Goal: Download file/media

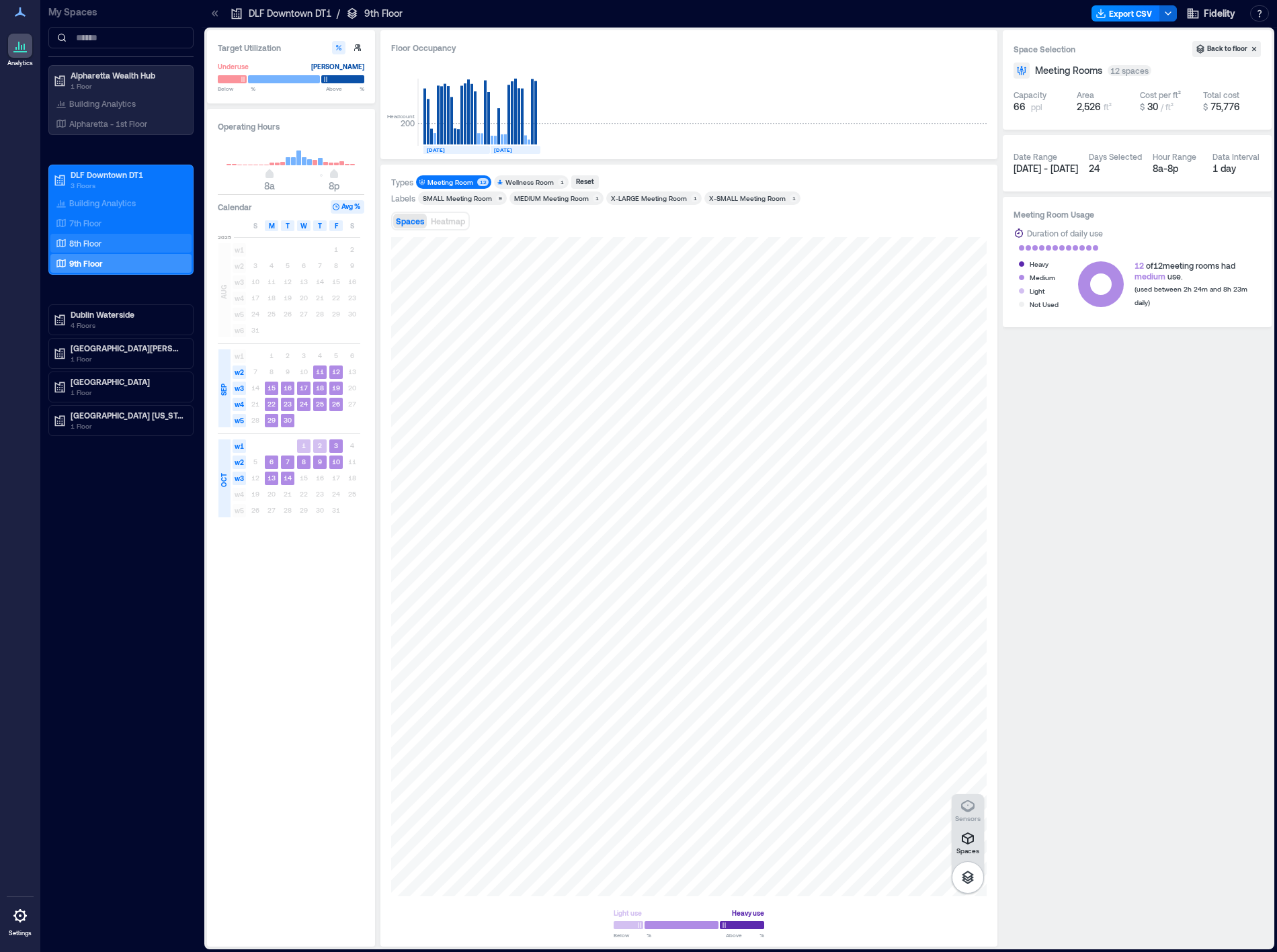
click at [126, 245] on div "8th Floor" at bounding box center [118, 242] width 130 height 13
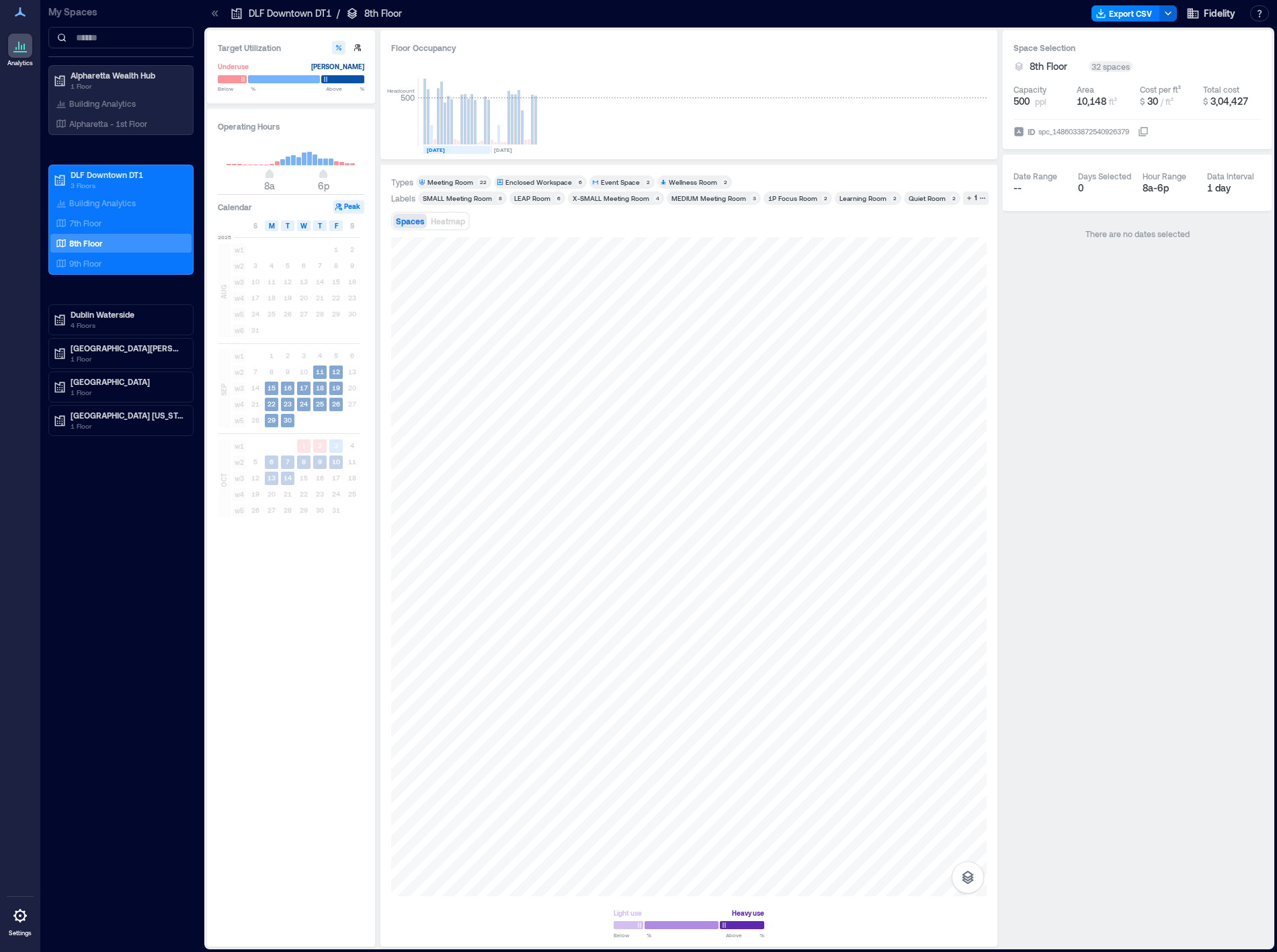
click at [220, 395] on span "SEP" at bounding box center [223, 389] width 11 height 12
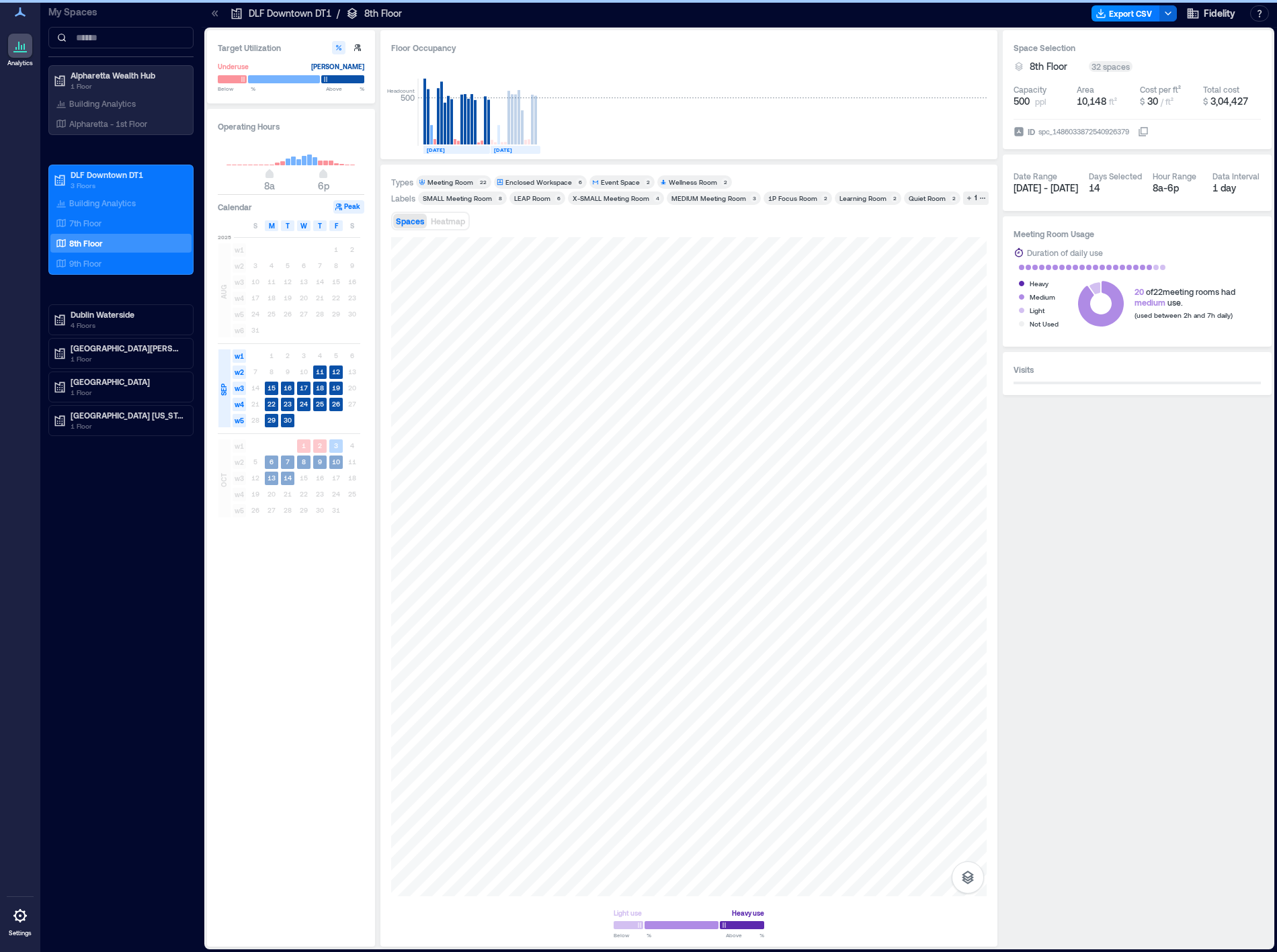
click at [221, 473] on span "OCT" at bounding box center [223, 480] width 11 height 14
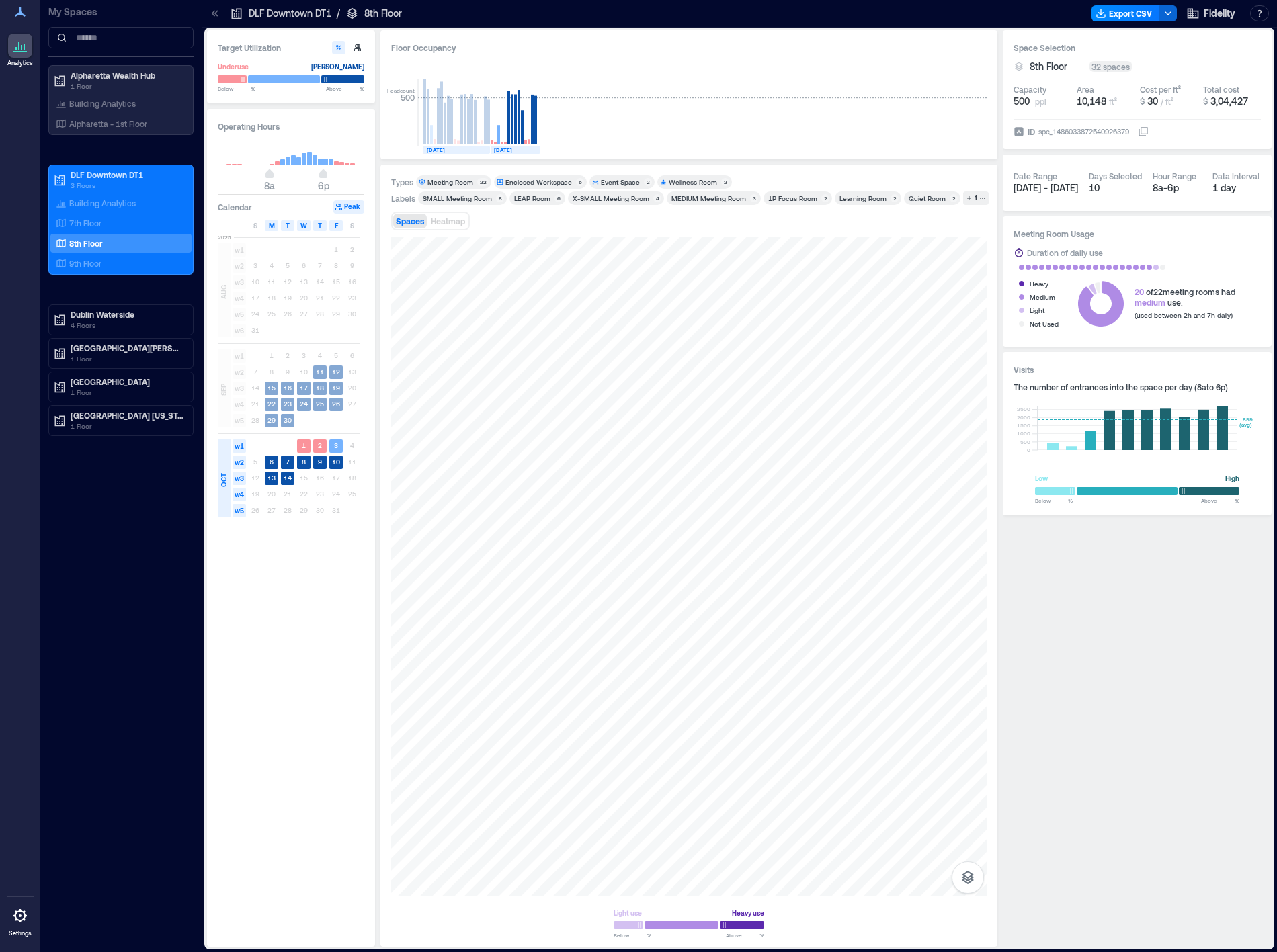
click at [221, 398] on div "SEP" at bounding box center [223, 389] width 13 height 22
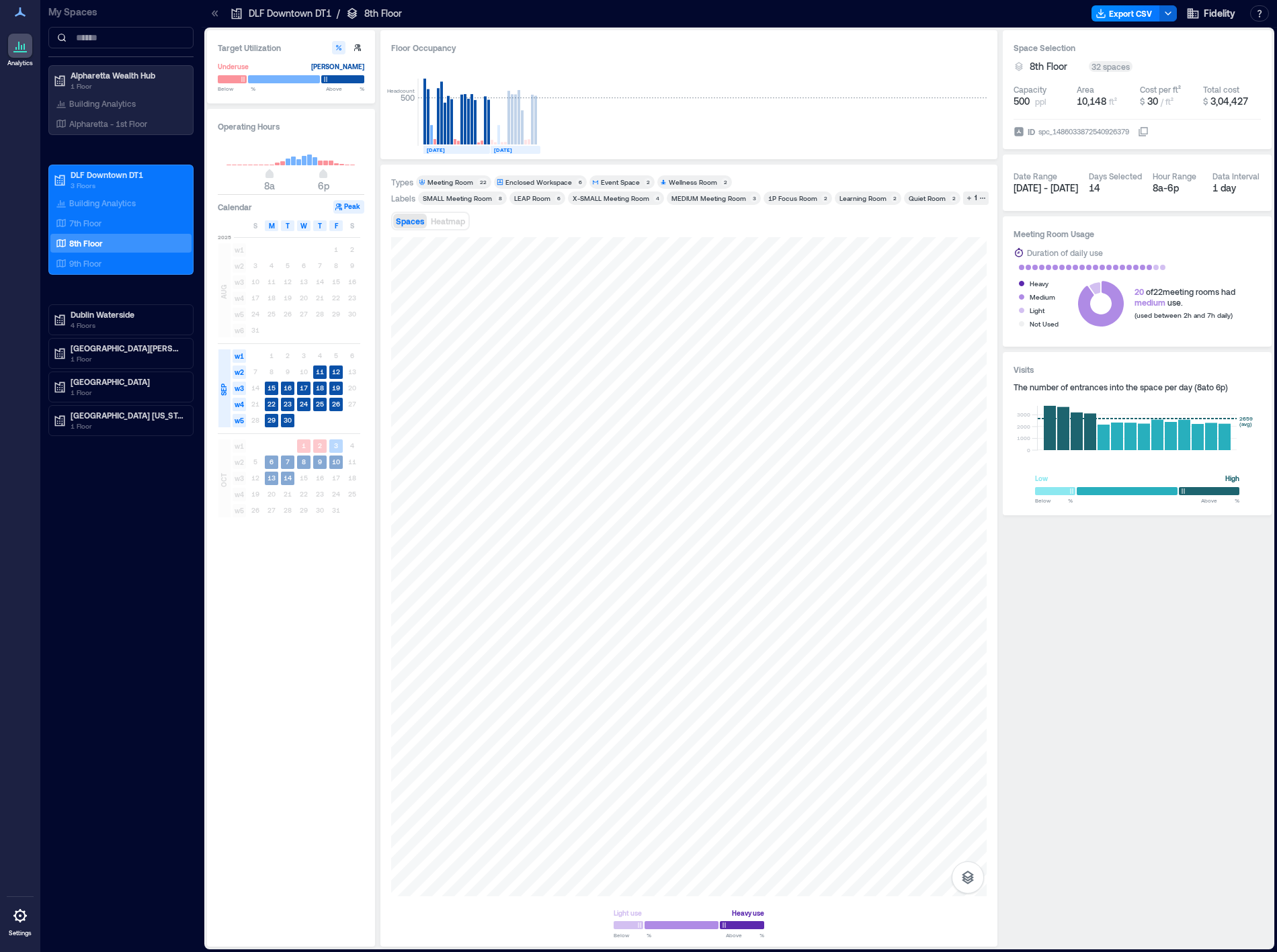
click at [225, 445] on div "OCT" at bounding box center [224, 478] width 12 height 78
click at [222, 292] on span "AUG" at bounding box center [223, 291] width 11 height 14
click at [223, 292] on span "AUG" at bounding box center [223, 291] width 11 height 14
click at [318, 178] on span "8a 5p" at bounding box center [291, 175] width 129 height 20
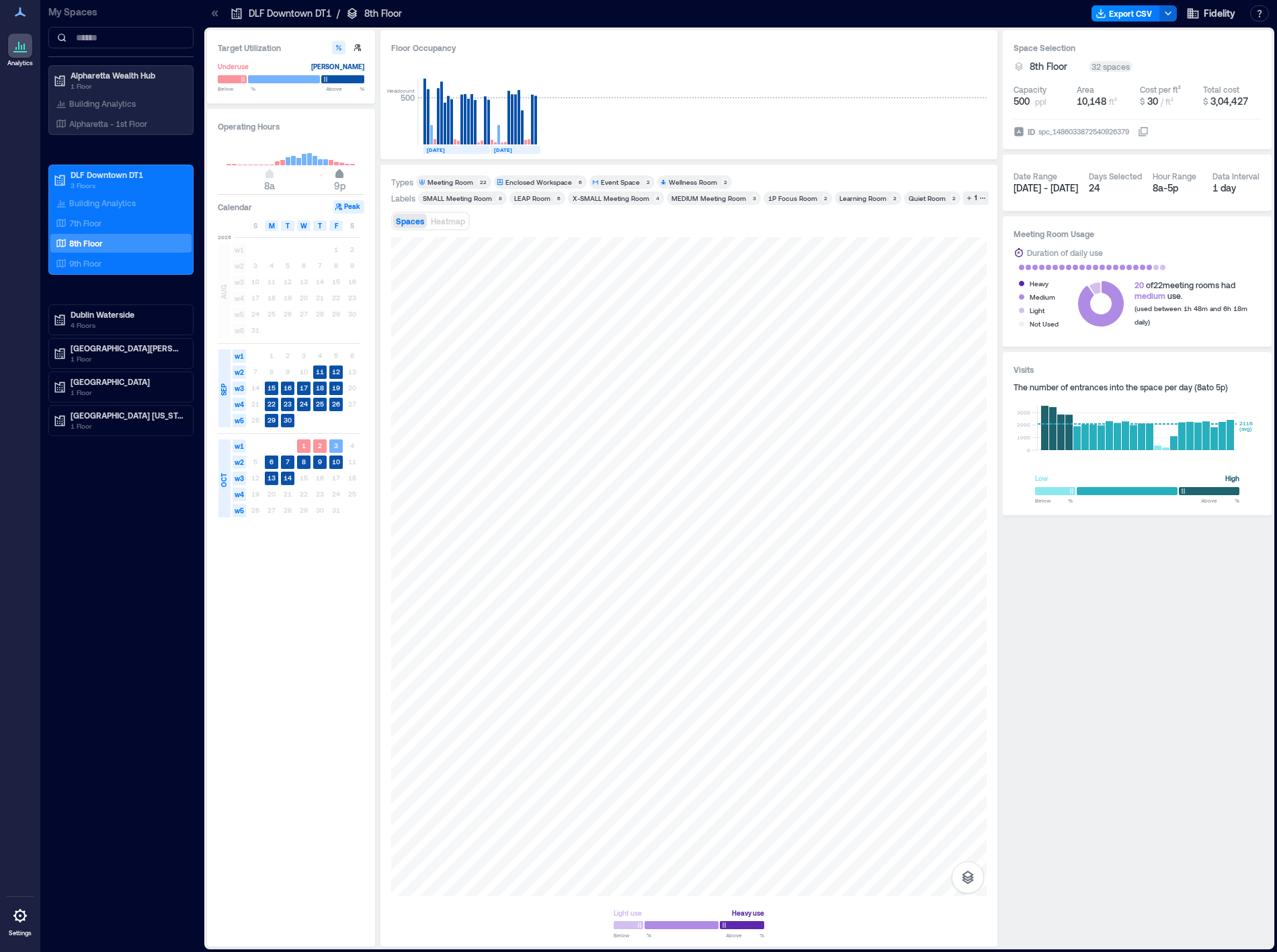
type input "**"
drag, startPoint x: 318, startPoint y: 178, endPoint x: 334, endPoint y: 184, distance: 17.1
click at [334, 178] on span "8p" at bounding box center [333, 175] width 8 height 5
click at [1142, 18] on button "Export CSV" at bounding box center [1126, 13] width 68 height 16
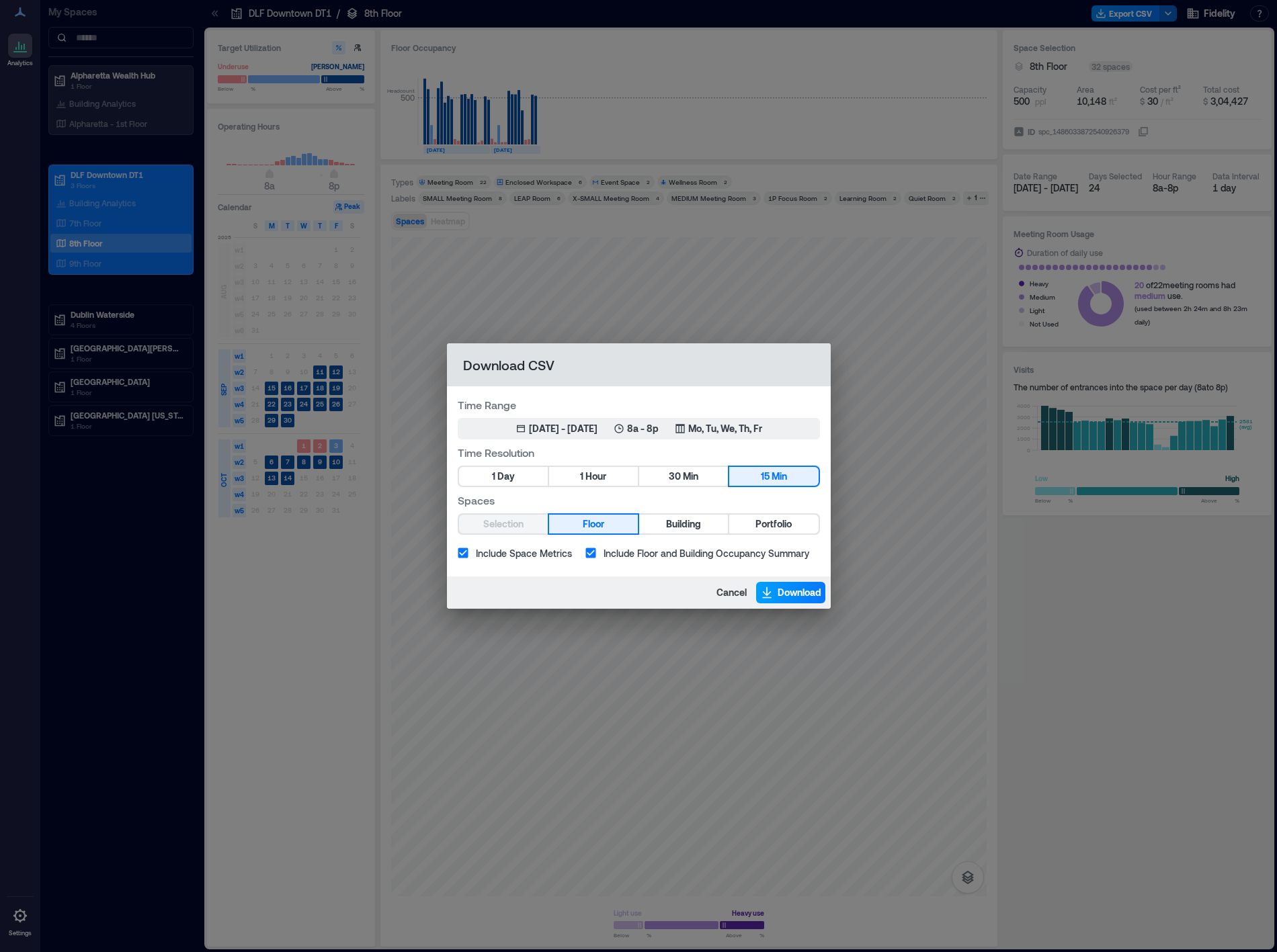
click at [770, 592] on icon "button" at bounding box center [766, 592] width 13 height 13
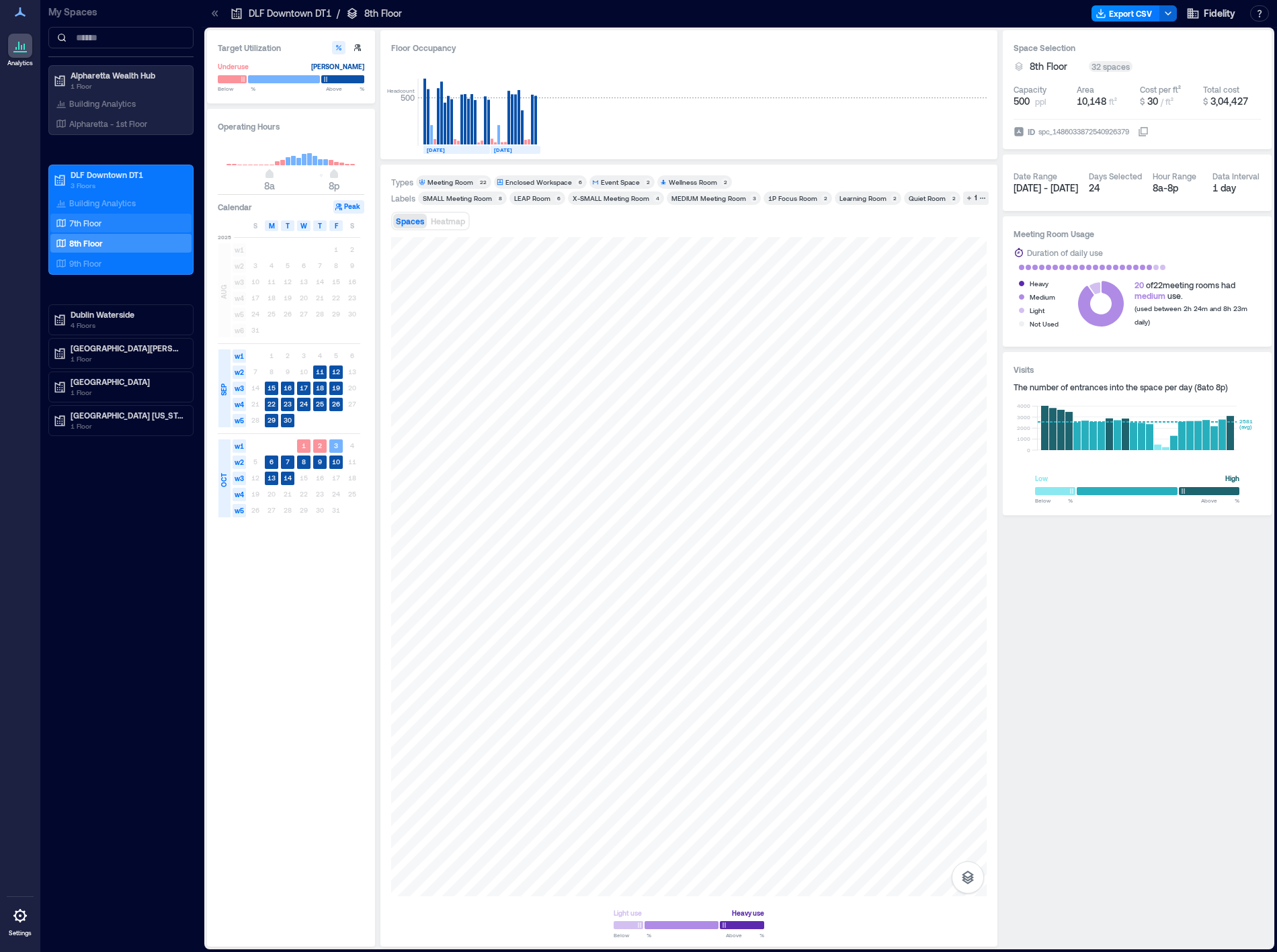
click at [88, 226] on p "7th Floor" at bounding box center [85, 223] width 32 height 10
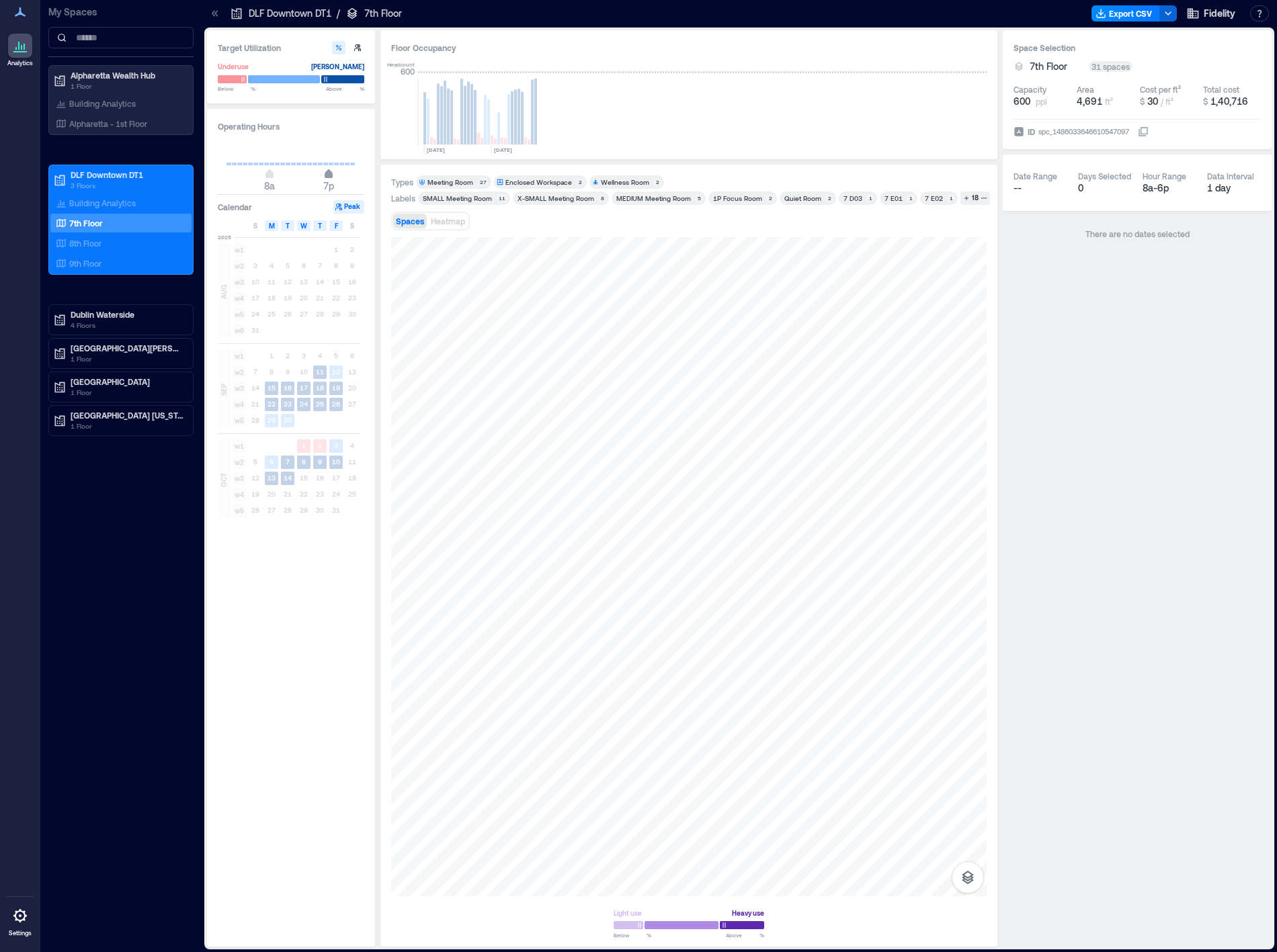
type input "**"
drag, startPoint x: 320, startPoint y: 178, endPoint x: 333, endPoint y: 195, distance: 21.4
click at [333, 178] on span "8p" at bounding box center [333, 175] width 8 height 5
click at [222, 390] on span "SEP" at bounding box center [223, 389] width 11 height 12
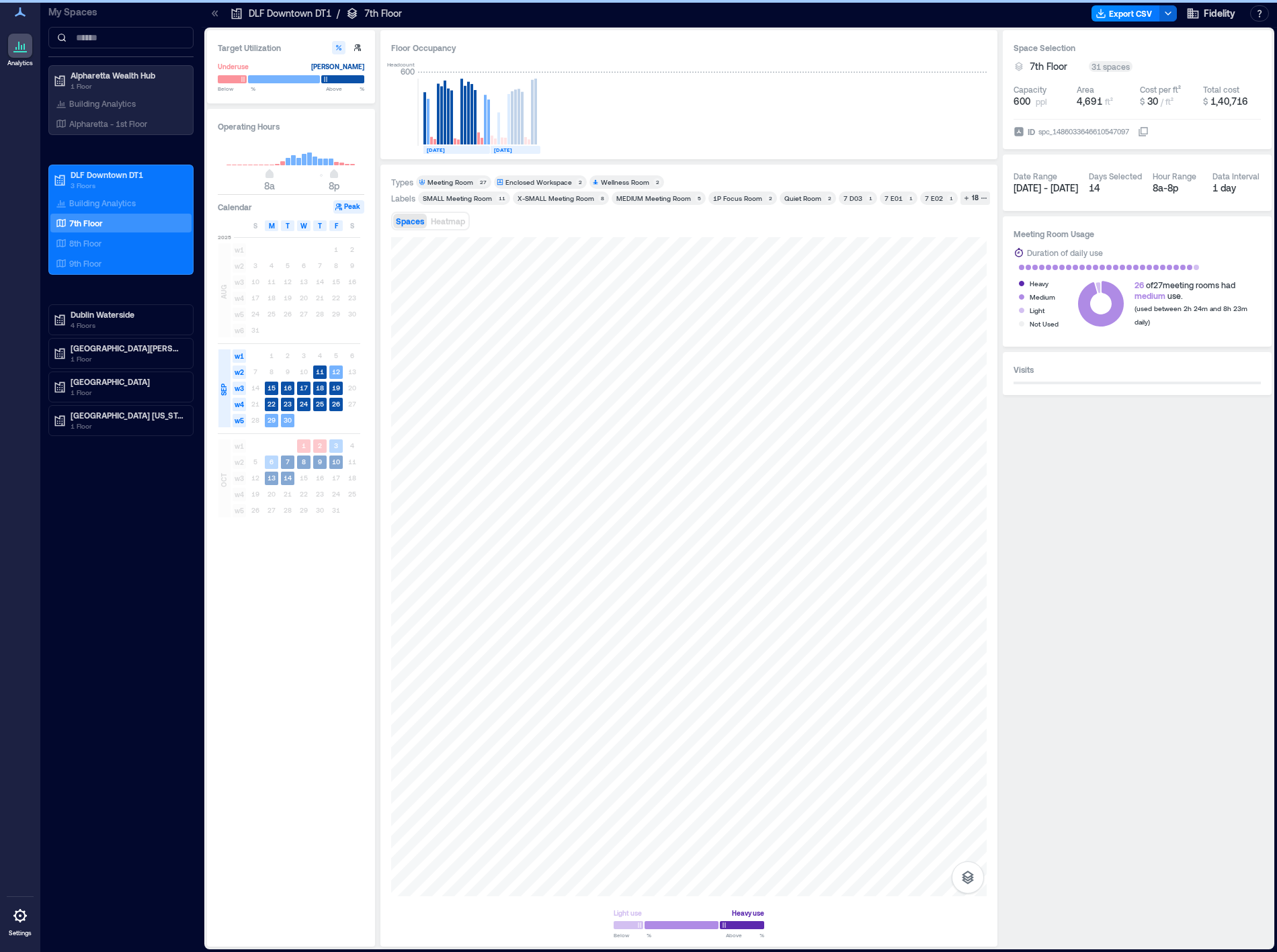
click at [224, 470] on div "OCT" at bounding box center [223, 480] width 13 height 22
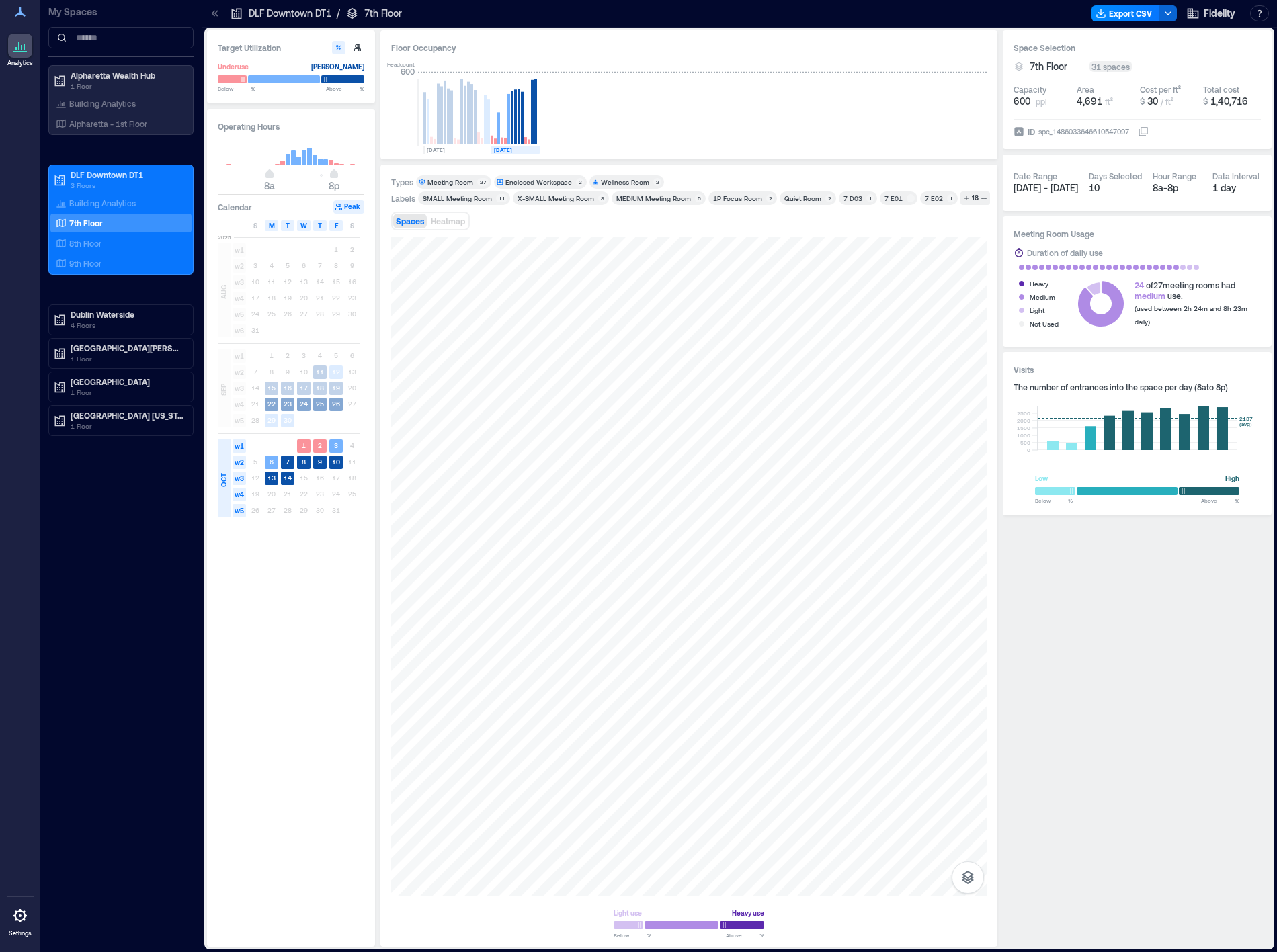
click at [230, 393] on div "SEP" at bounding box center [223, 389] width 13 height 22
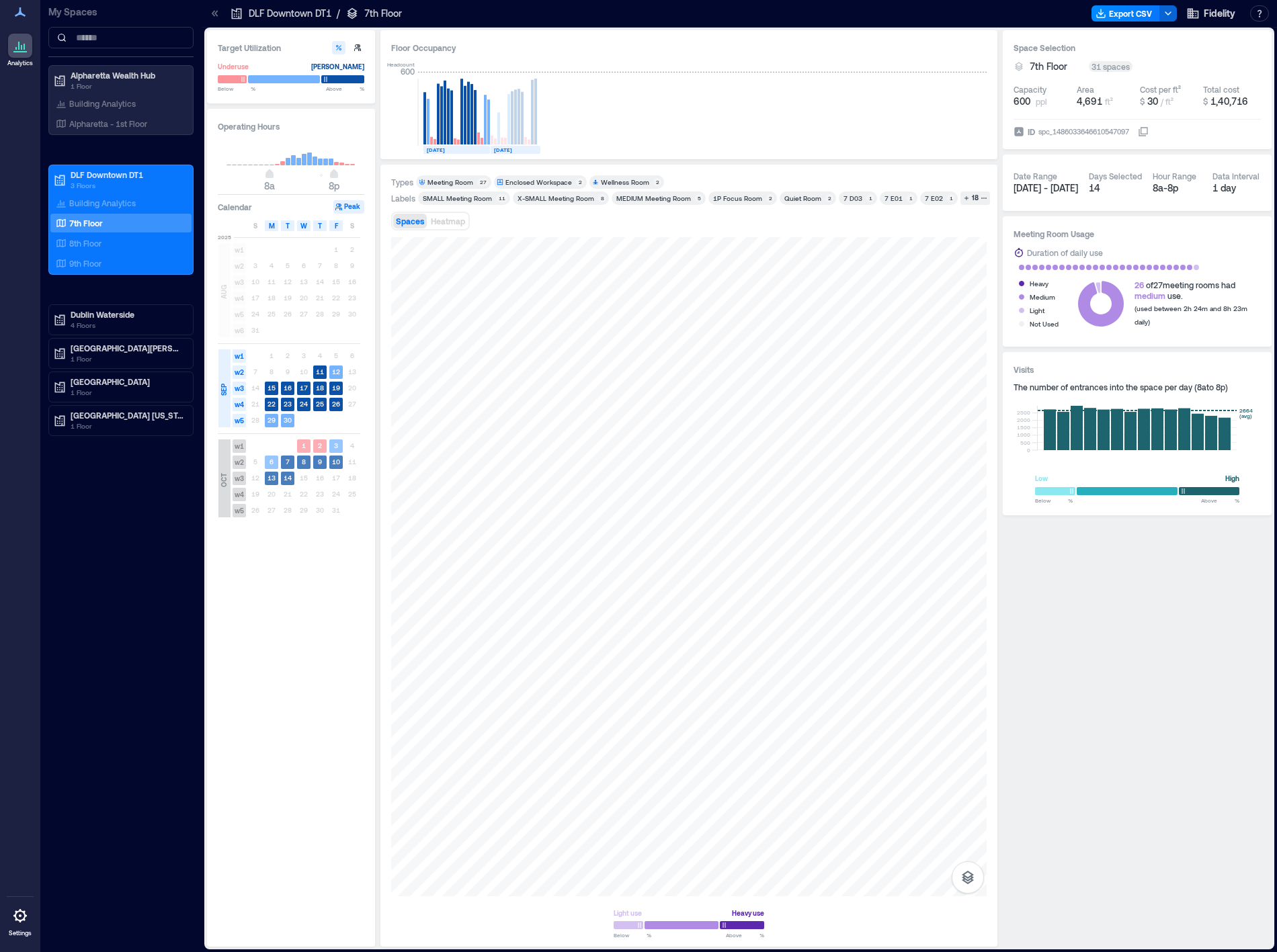
click at [218, 469] on div "OCT" at bounding box center [223, 480] width 13 height 22
click at [1124, 14] on button "Export CSV" at bounding box center [1126, 13] width 68 height 16
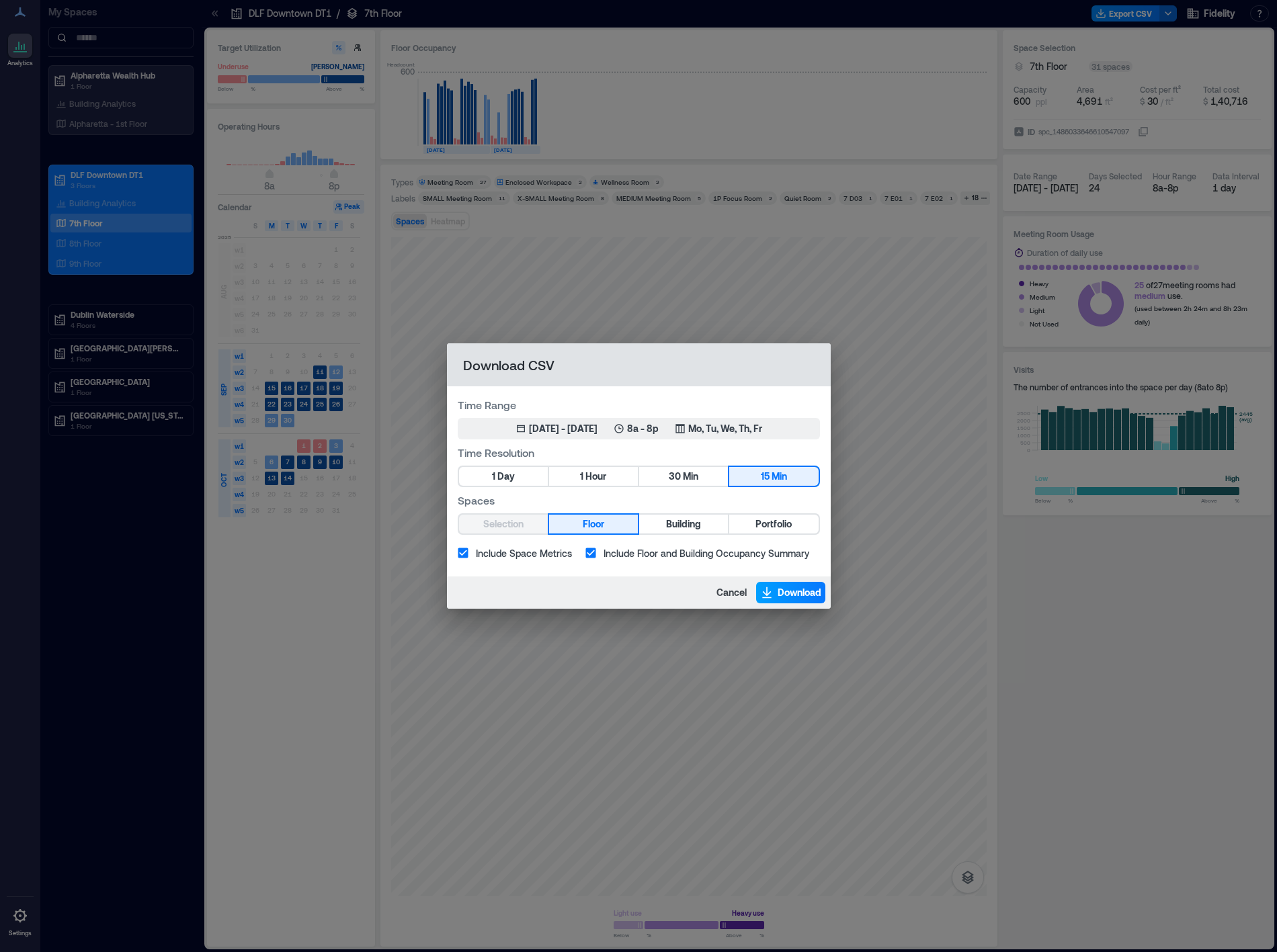
click at [784, 590] on span "Download" at bounding box center [799, 592] width 44 height 13
